Goal: Navigation & Orientation: Find specific page/section

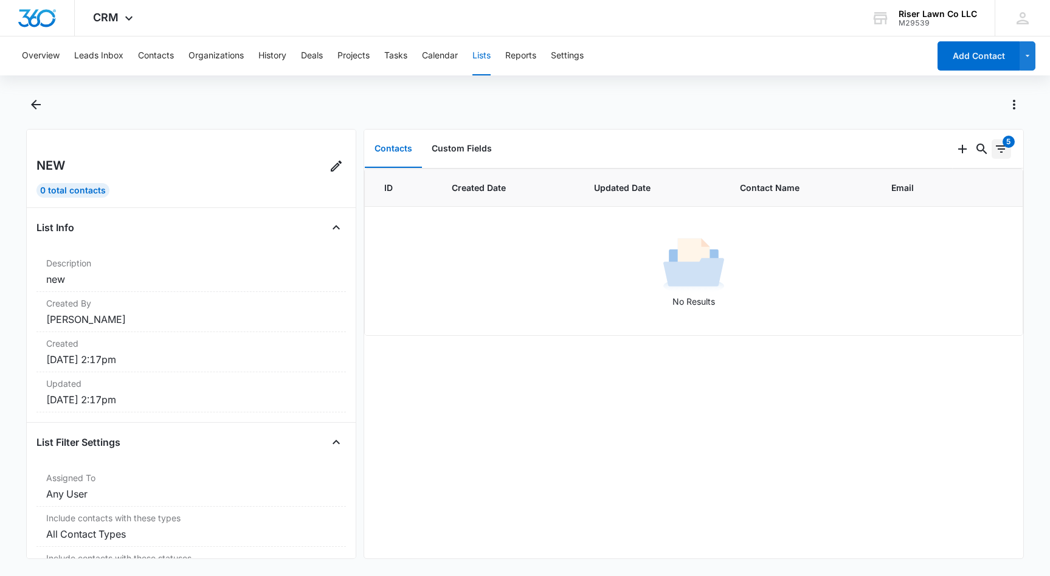
click at [997, 148] on icon "Filters" at bounding box center [1001, 149] width 15 height 15
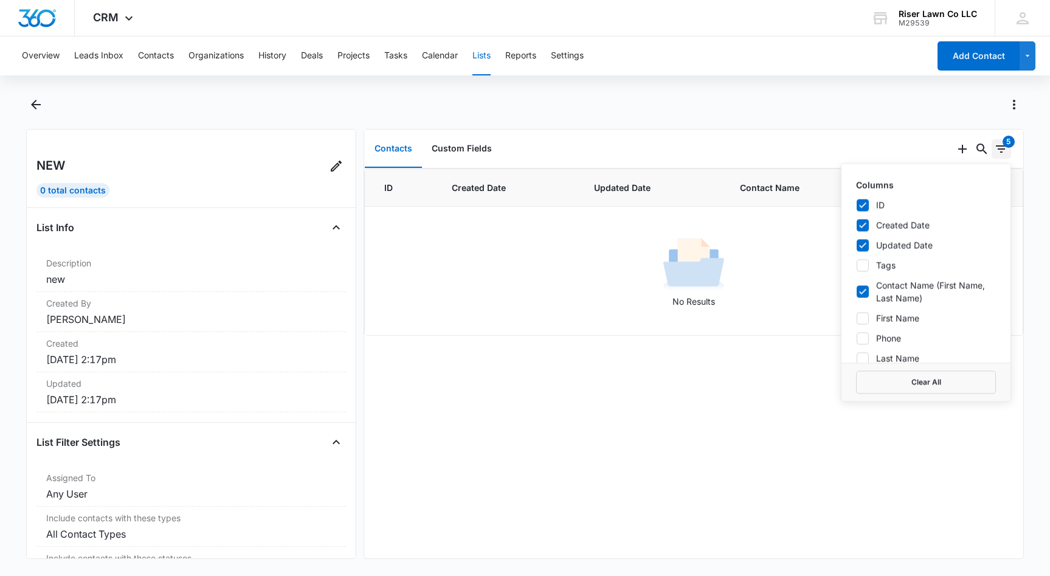
click at [1004, 153] on icon "Filters" at bounding box center [1001, 149] width 15 height 15
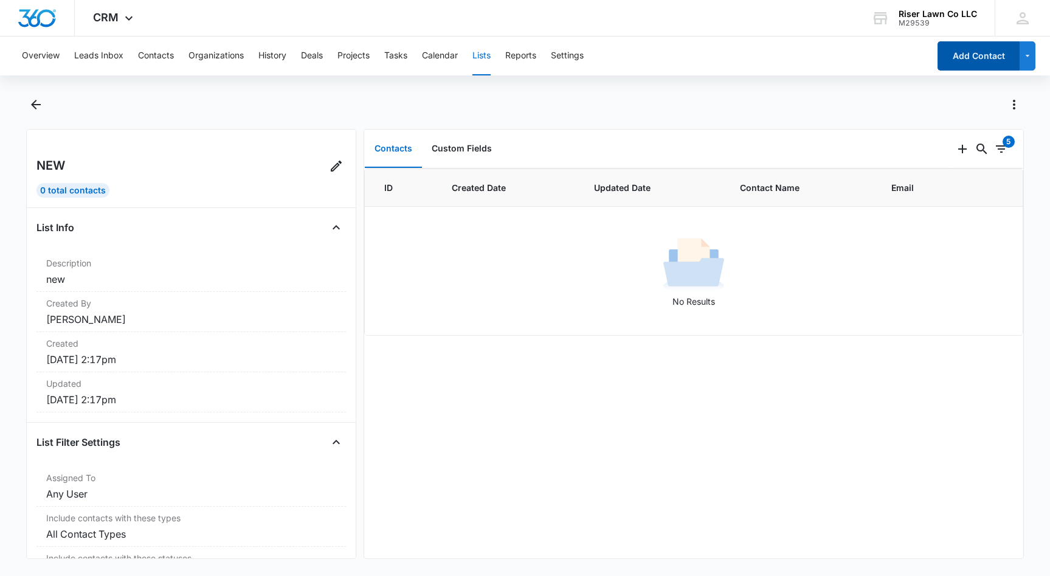
click at [969, 60] on button "Add Contact" at bounding box center [979, 55] width 82 height 29
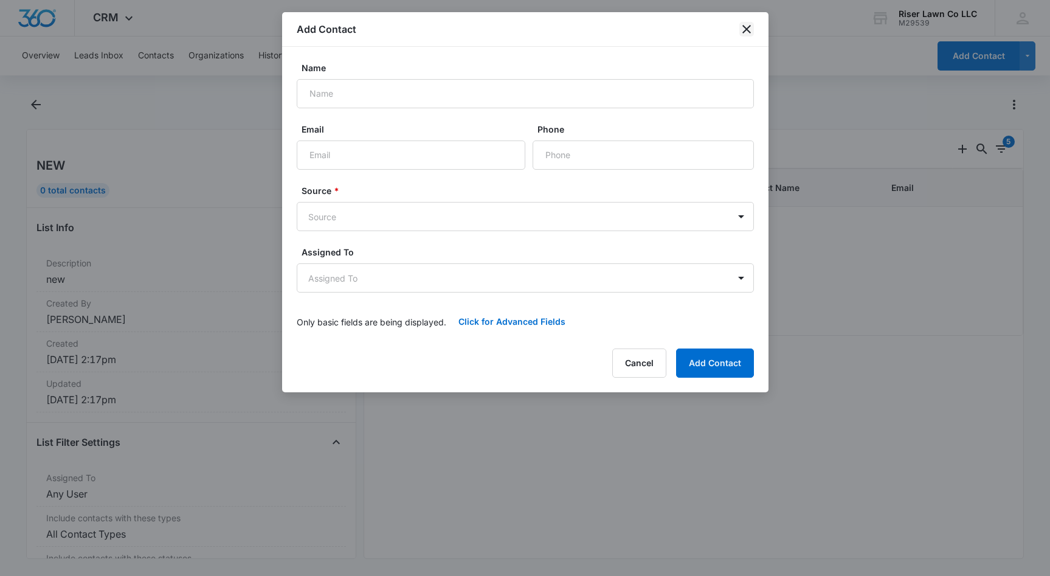
click at [748, 25] on icon "close" at bounding box center [747, 29] width 15 height 15
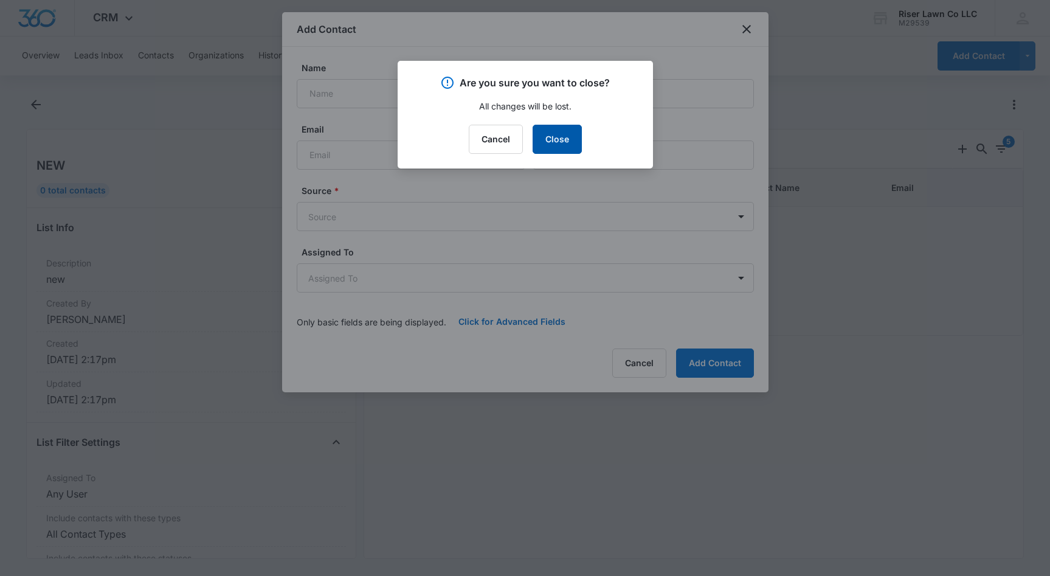
click at [555, 140] on button "Close" at bounding box center [557, 139] width 49 height 29
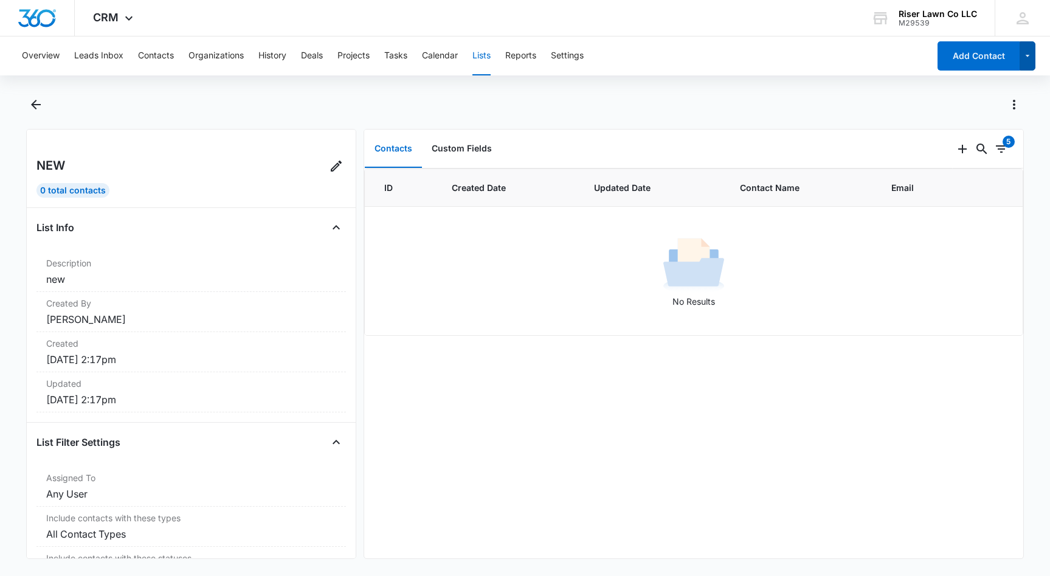
click at [1027, 61] on icon "button" at bounding box center [1028, 56] width 10 height 15
click at [494, 121] on div at bounding box center [525, 112] width 998 height 34
click at [33, 104] on icon "Back" at bounding box center [36, 105] width 10 height 10
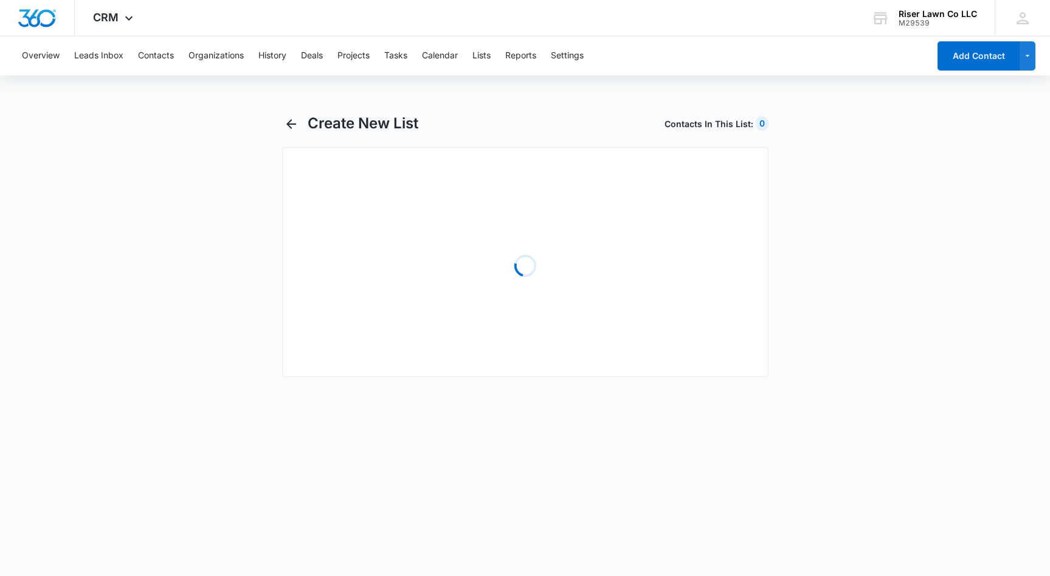
select select "31"
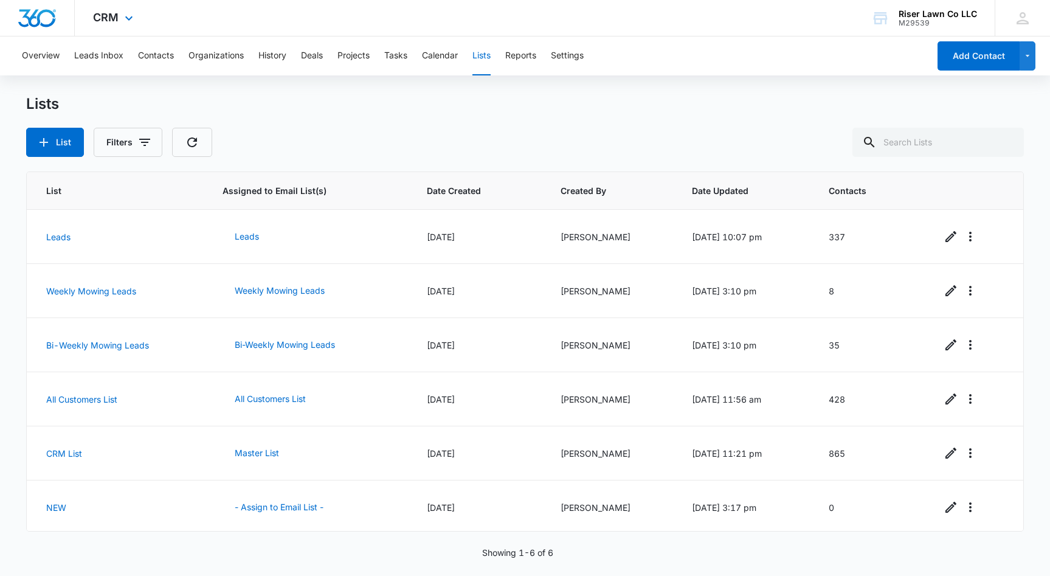
click at [49, 30] on div at bounding box center [37, 18] width 75 height 36
click at [110, 26] on div "CRM Apps Reputation Websites Forms CRM Email Social Shop Payments POS Content A…" at bounding box center [115, 18] width 80 height 36
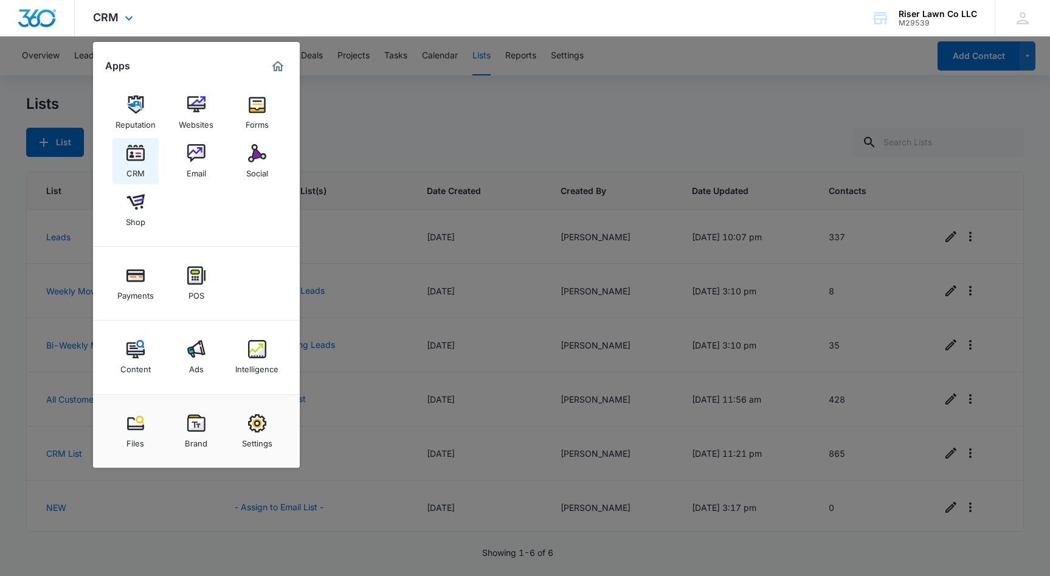
click at [145, 158] on link "CRM" at bounding box center [136, 161] width 46 height 46
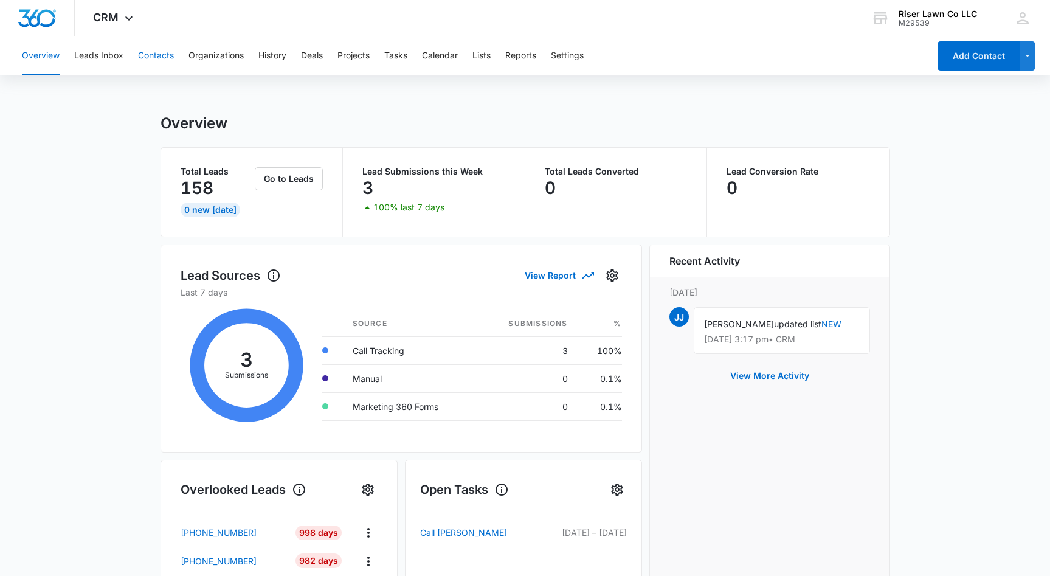
click at [159, 57] on button "Contacts" at bounding box center [156, 55] width 36 height 39
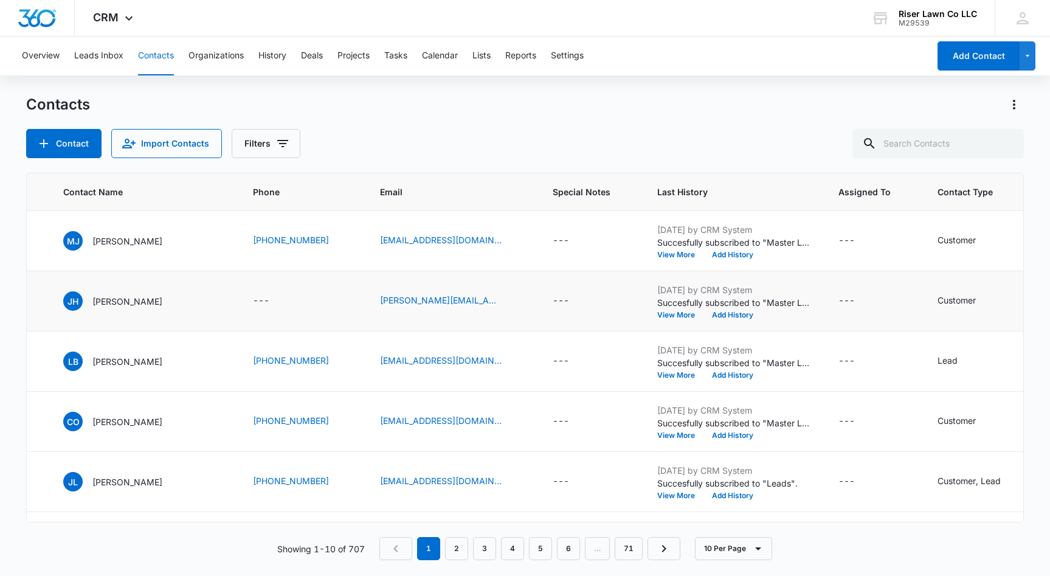
scroll to position [0, 83]
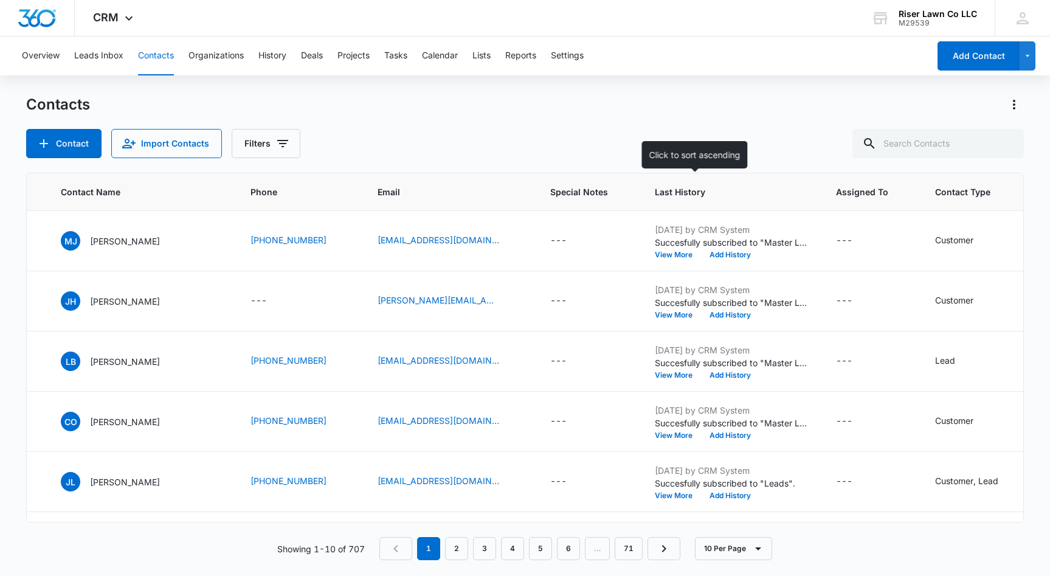
click at [655, 190] on span "Last History" at bounding box center [722, 191] width 134 height 13
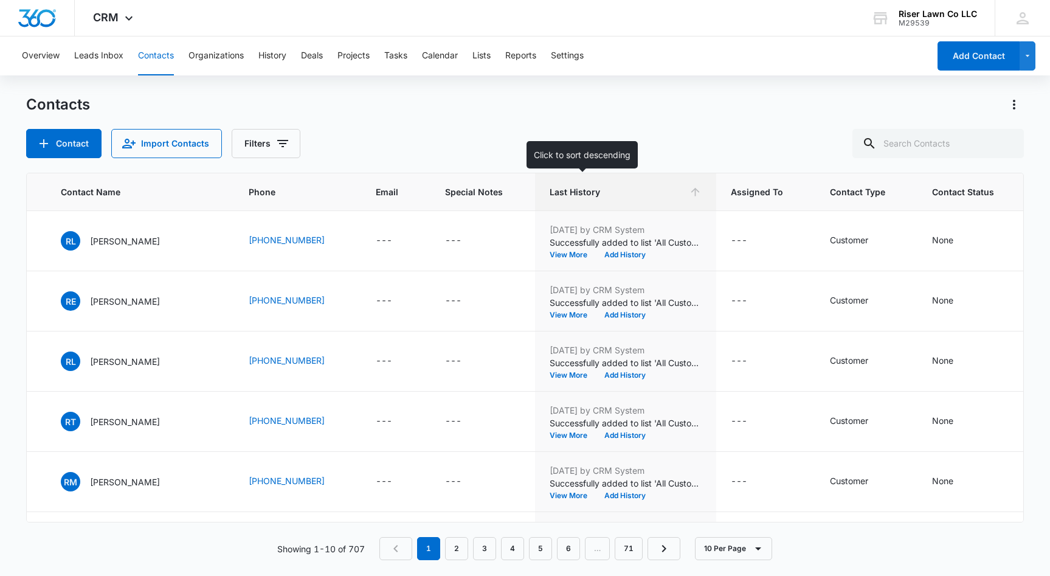
click at [640, 190] on span "Last History" at bounding box center [617, 191] width 134 height 13
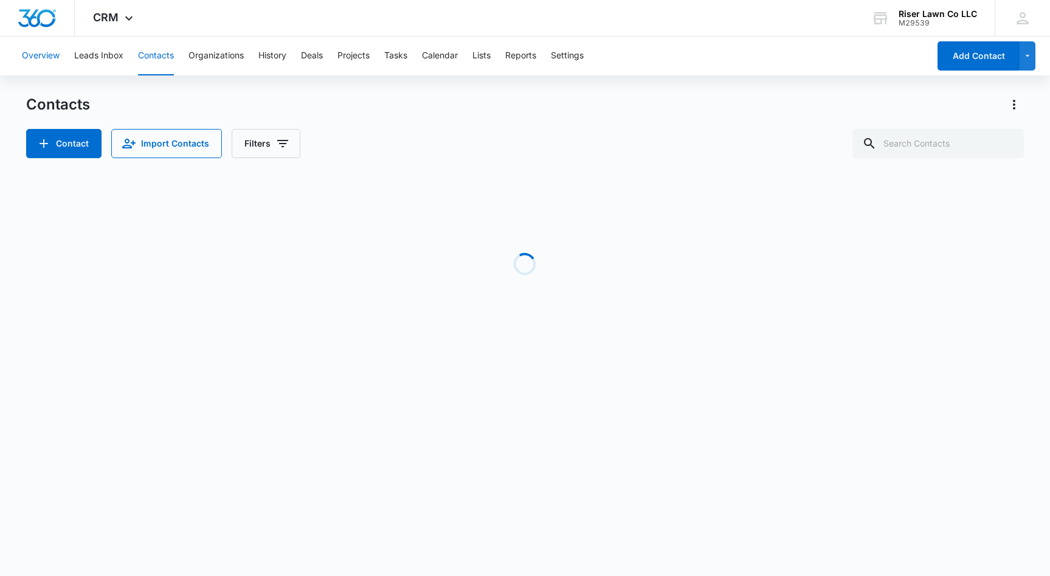
click at [41, 58] on button "Overview" at bounding box center [41, 55] width 38 height 39
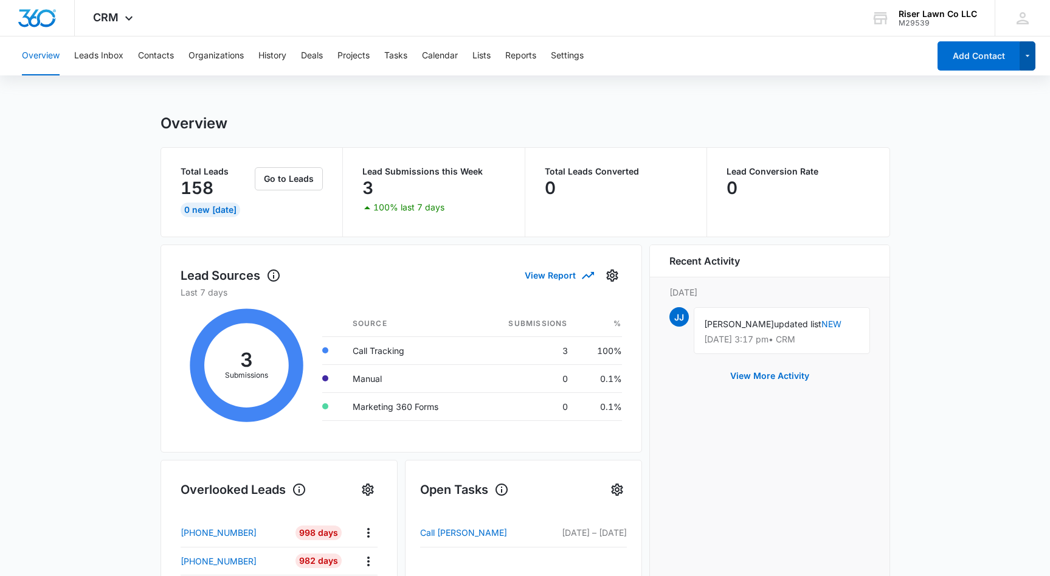
click at [1029, 63] on icon "button" at bounding box center [1028, 56] width 10 height 15
click at [224, 102] on div "Overview Leads Inbox Contacts Organizations History Deals Projects Tasks Calend…" at bounding box center [525, 543] width 1050 height 1014
click at [48, 22] on img "Dashboard" at bounding box center [37, 18] width 39 height 18
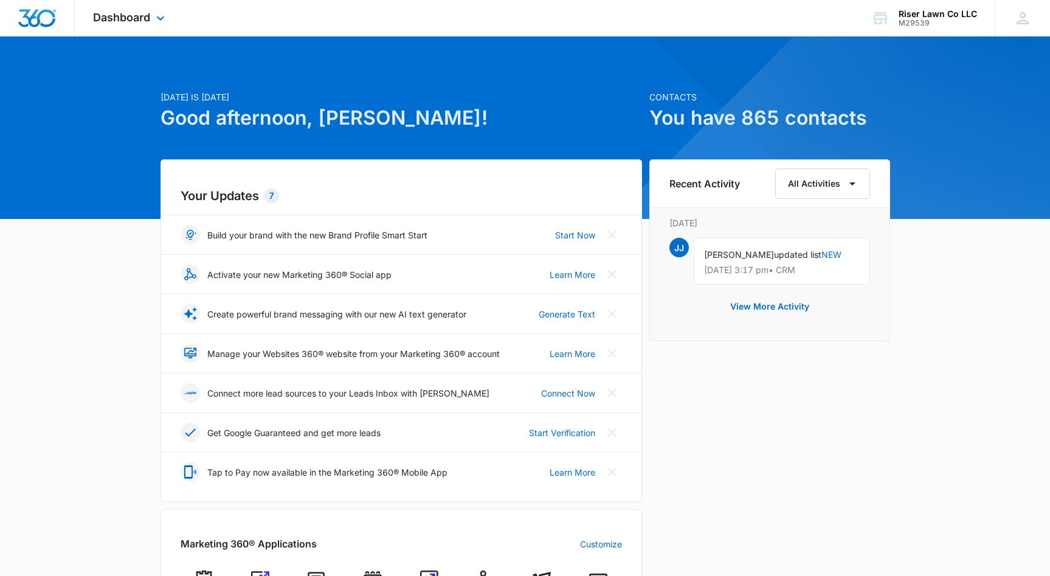
click at [153, 19] on div "Dashboard Apps Reputation Websites Forms CRM Email Social Shop Payments POS Con…" at bounding box center [130, 18] width 111 height 36
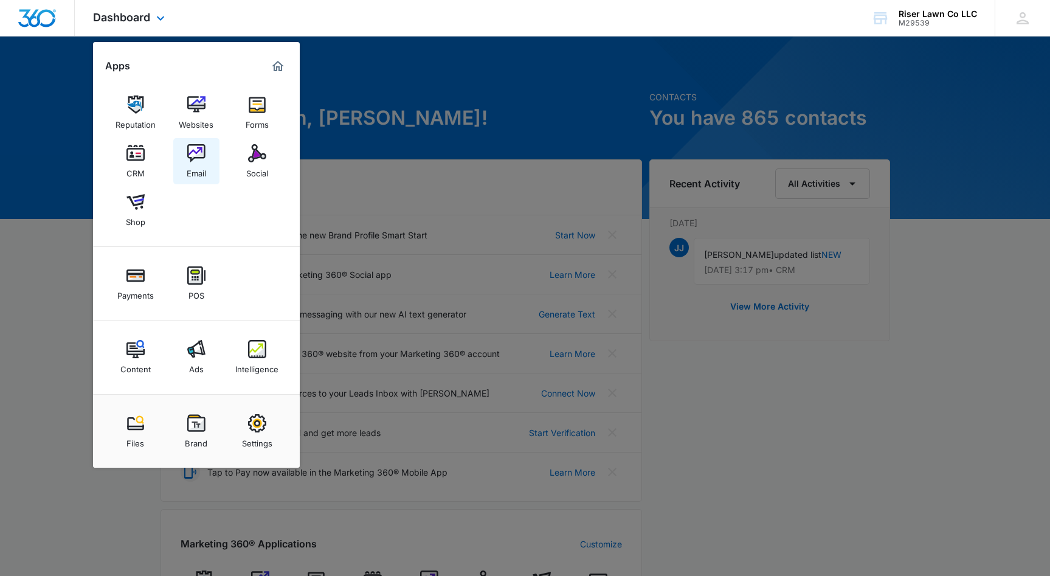
click at [197, 155] on img at bounding box center [196, 153] width 18 height 18
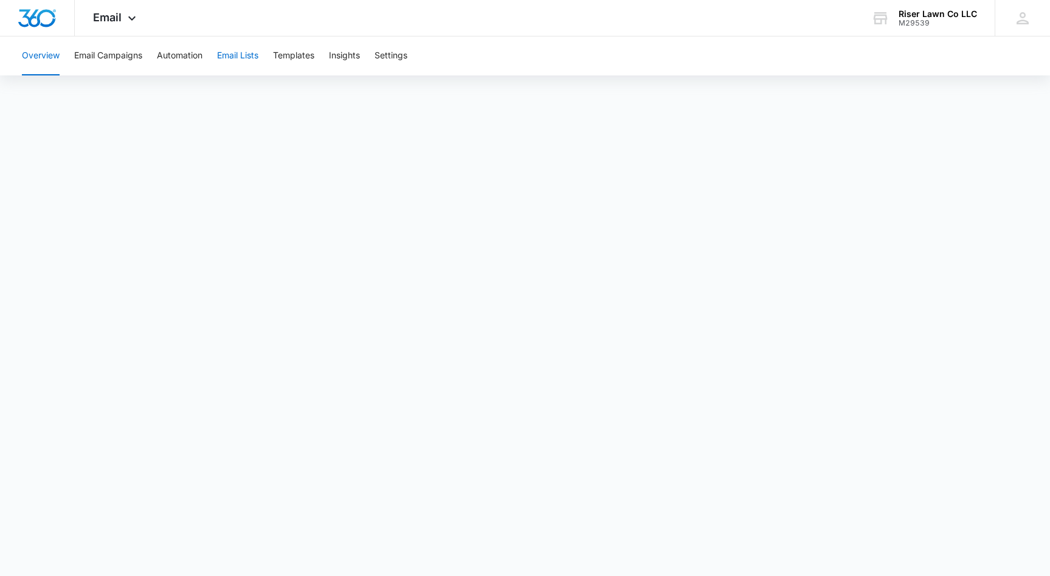
click at [238, 57] on button "Email Lists" at bounding box center [237, 55] width 41 height 39
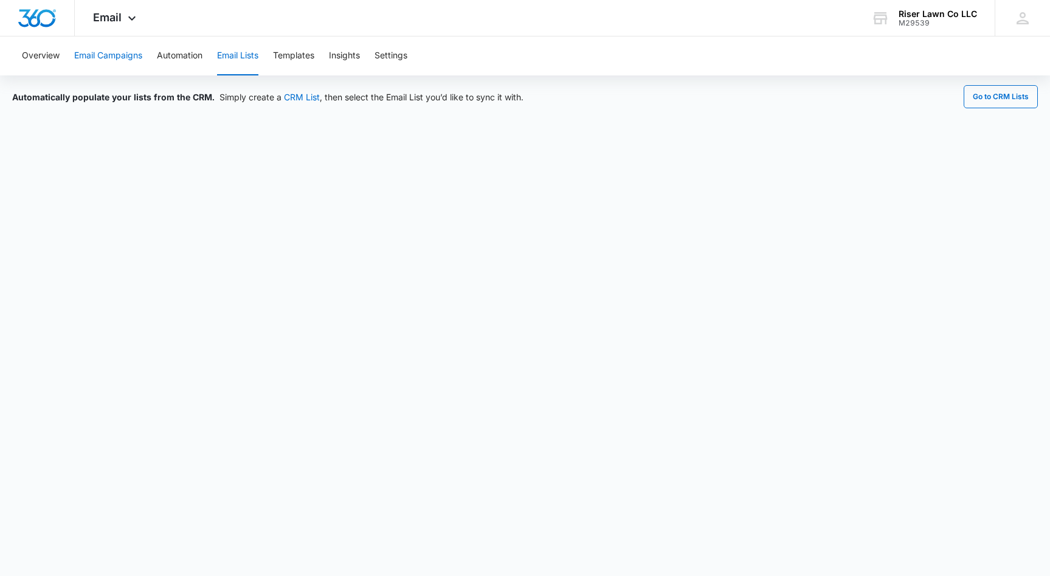
click at [101, 55] on button "Email Campaigns" at bounding box center [108, 55] width 68 height 39
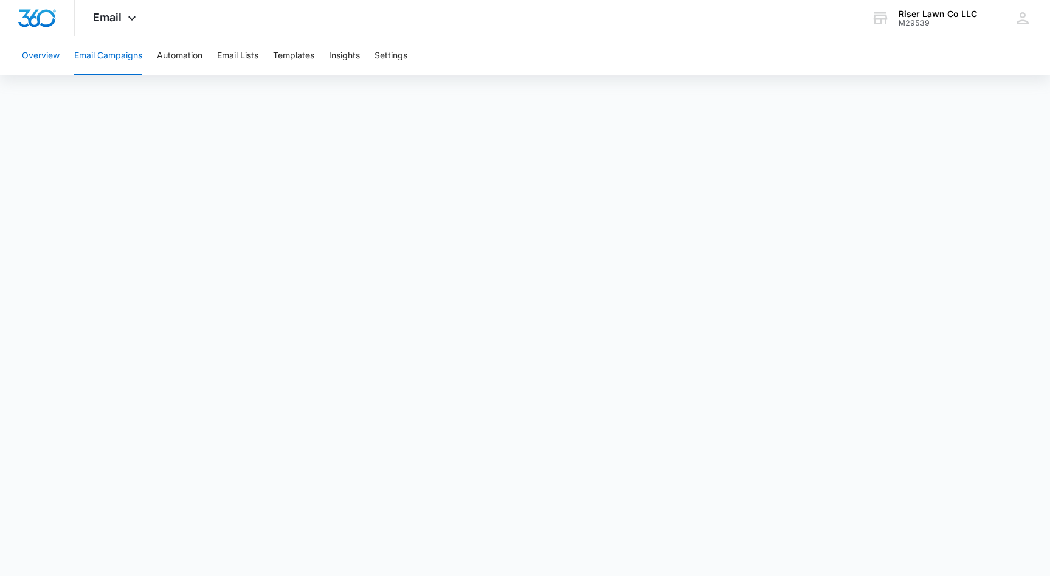
click at [40, 57] on button "Overview" at bounding box center [41, 55] width 38 height 39
click at [109, 56] on button "Email Campaigns" at bounding box center [108, 55] width 68 height 39
click at [248, 59] on button "Email Lists" at bounding box center [237, 55] width 41 height 39
